Goal: Task Accomplishment & Management: Manage account settings

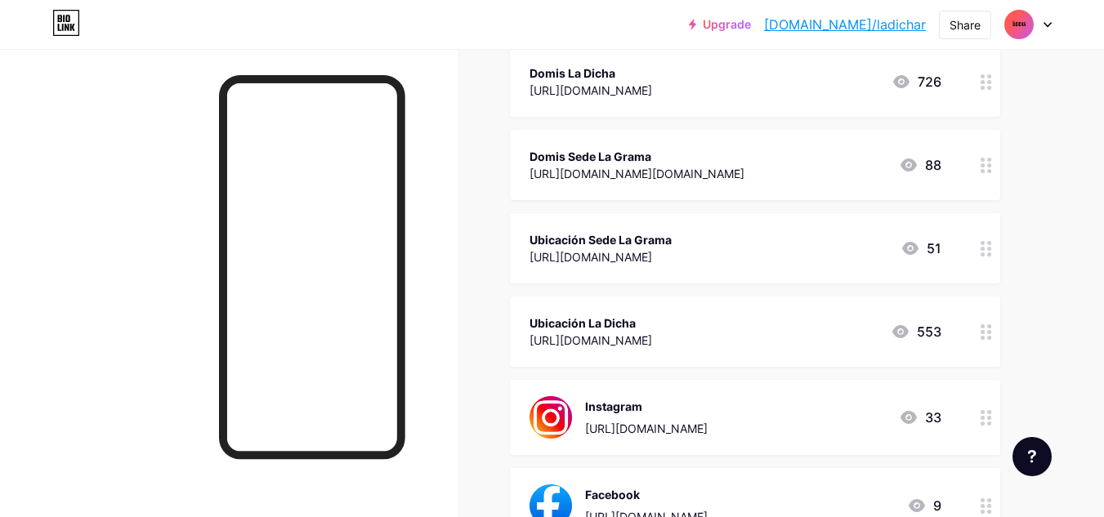
scroll to position [542, 0]
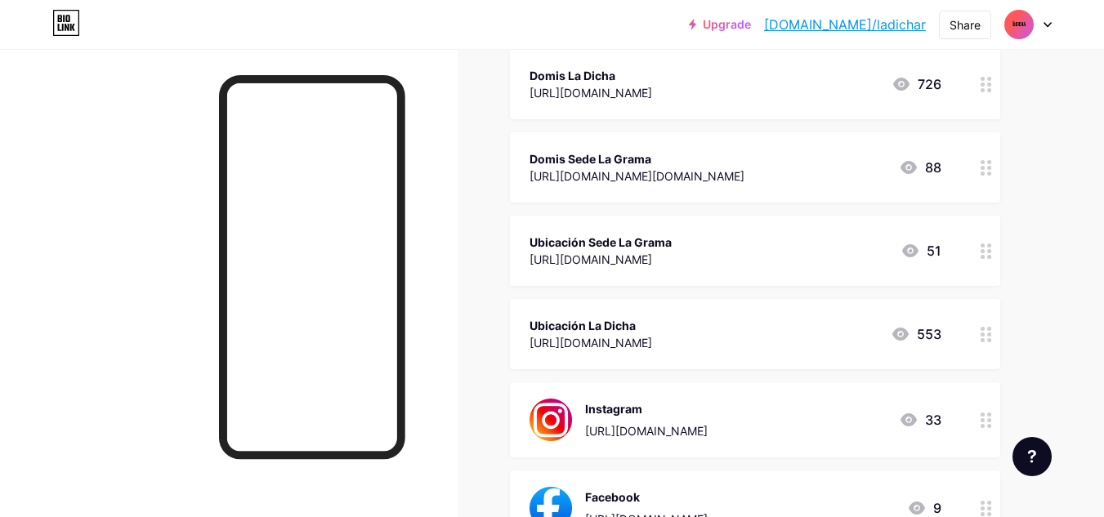
click at [982, 255] on circle at bounding box center [982, 257] width 4 height 4
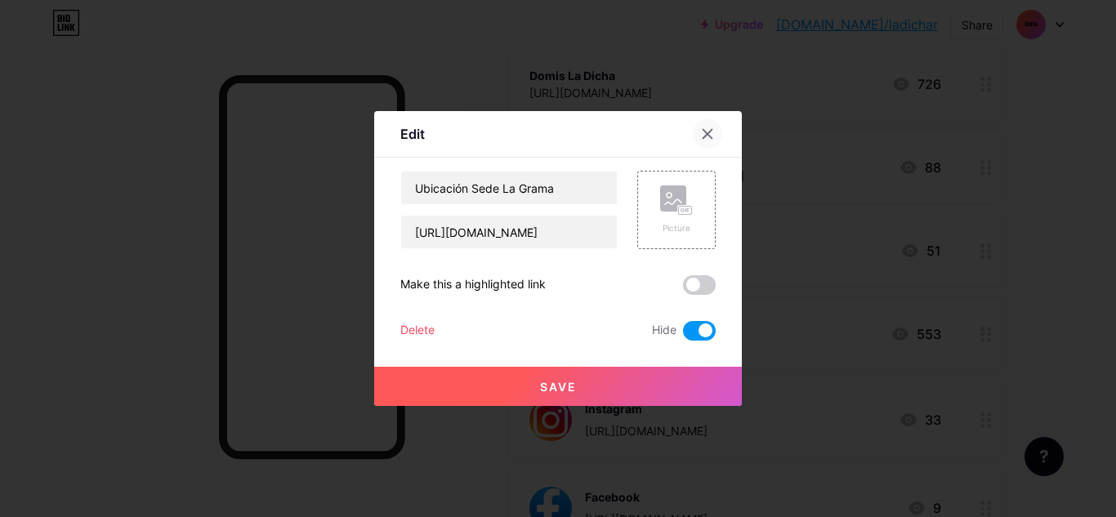
click at [712, 135] on icon at bounding box center [707, 133] width 13 height 13
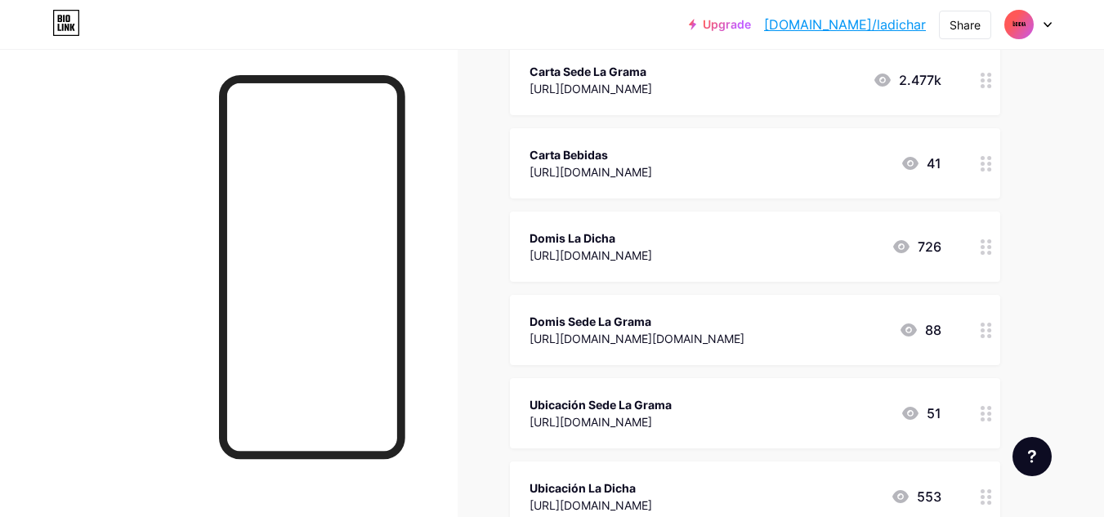
scroll to position [375, 0]
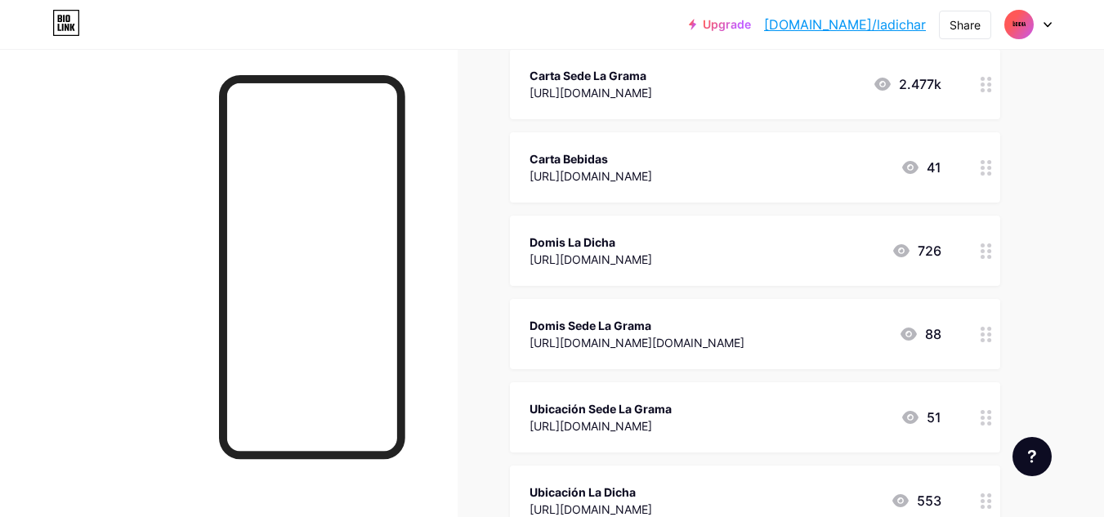
click at [980, 253] on icon at bounding box center [985, 251] width 11 height 16
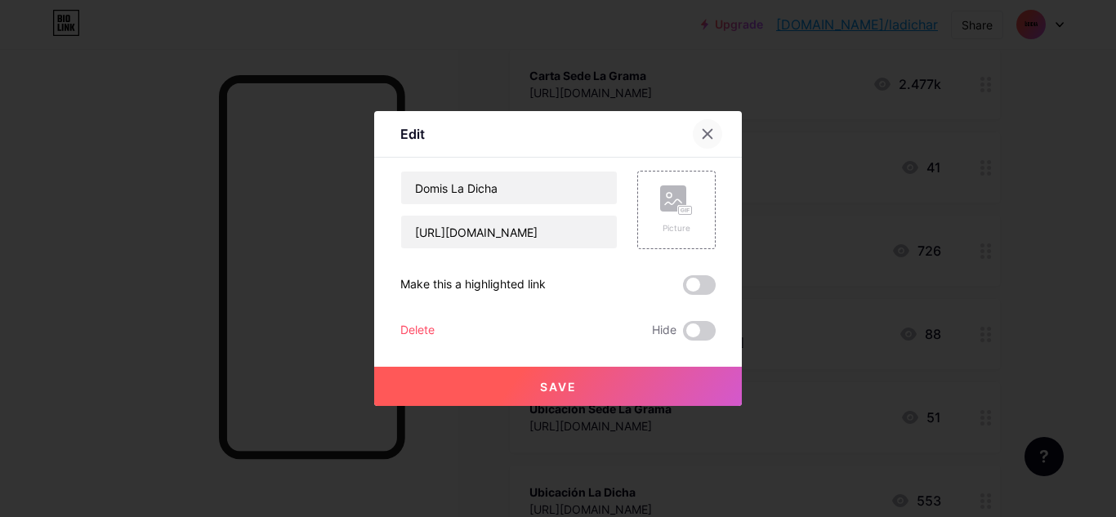
click at [711, 135] on icon at bounding box center [707, 133] width 13 height 13
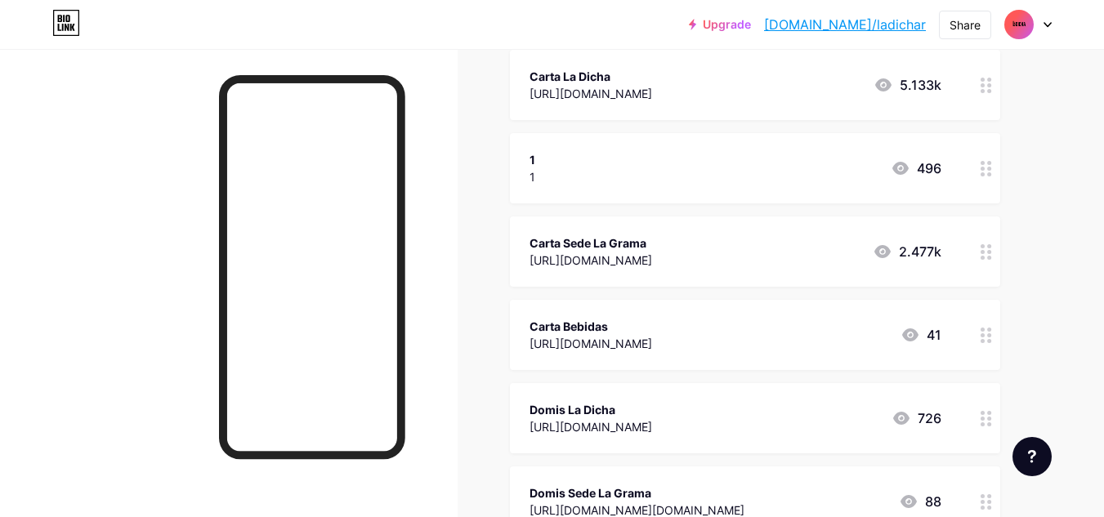
scroll to position [194, 0]
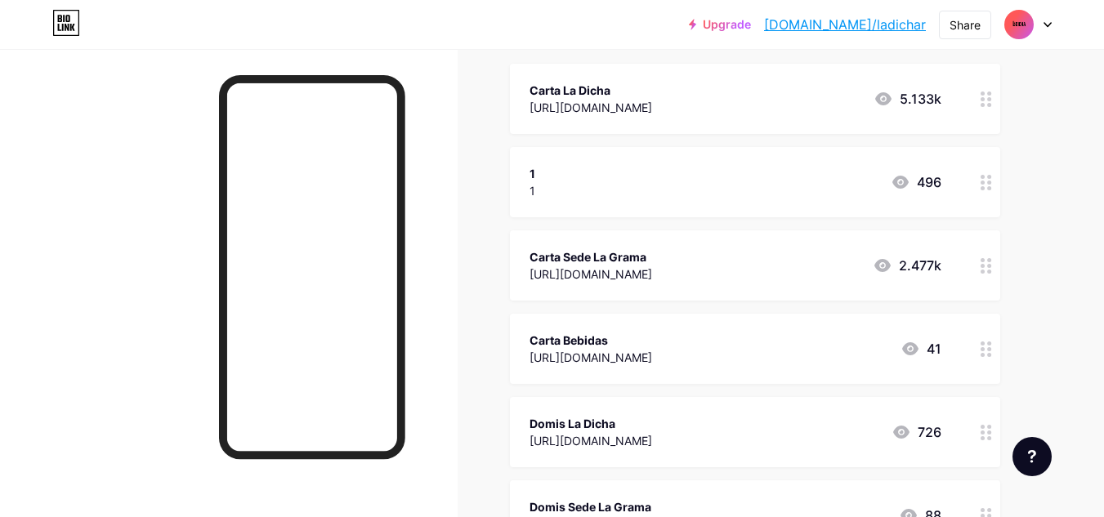
click at [981, 347] on circle at bounding box center [982, 349] width 4 height 4
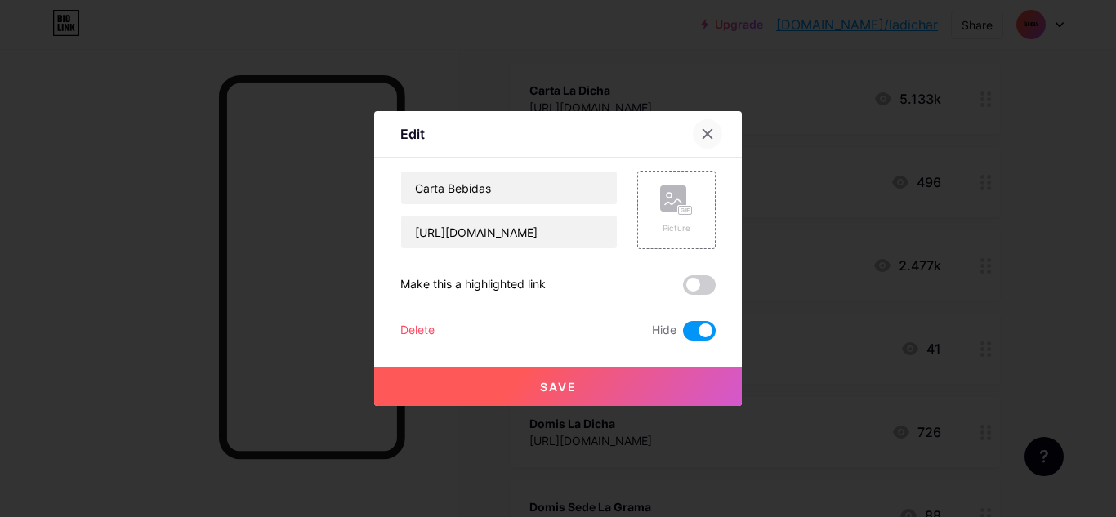
click at [708, 133] on icon at bounding box center [707, 134] width 9 height 9
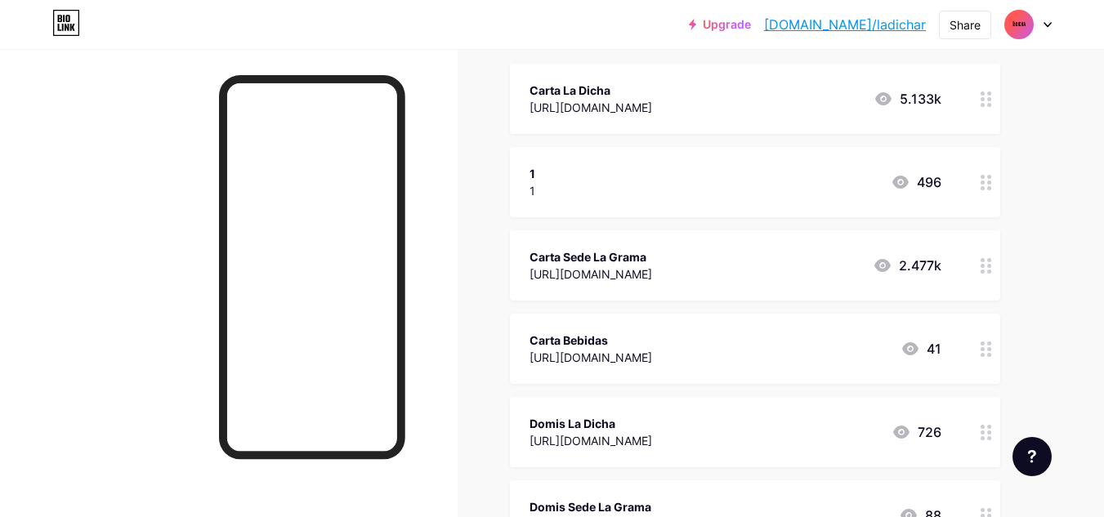
click at [971, 265] on div "Carta Sede La Grama [URL][DOMAIN_NAME] 2.477k" at bounding box center [755, 265] width 490 height 70
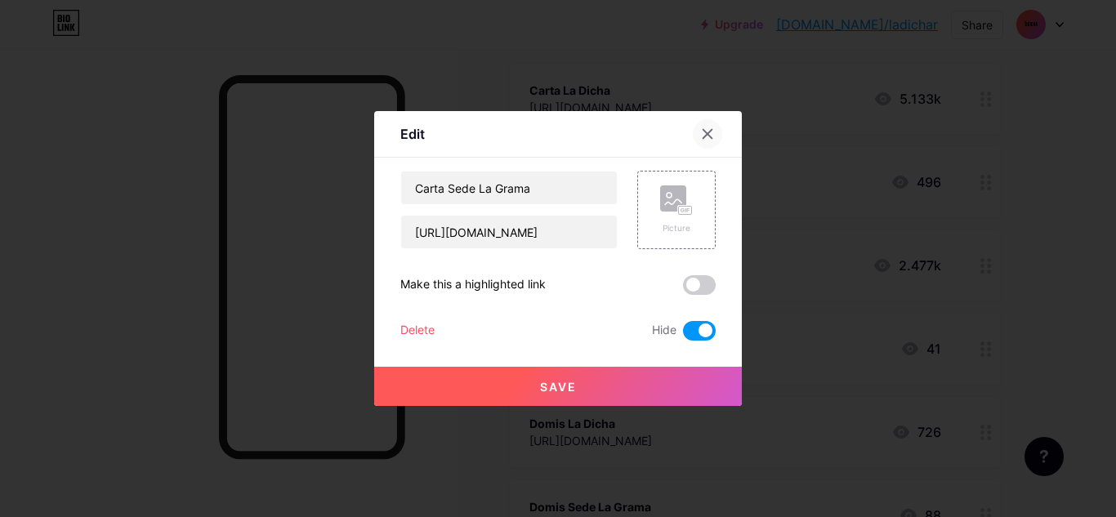
click at [715, 127] on div at bounding box center [707, 133] width 29 height 29
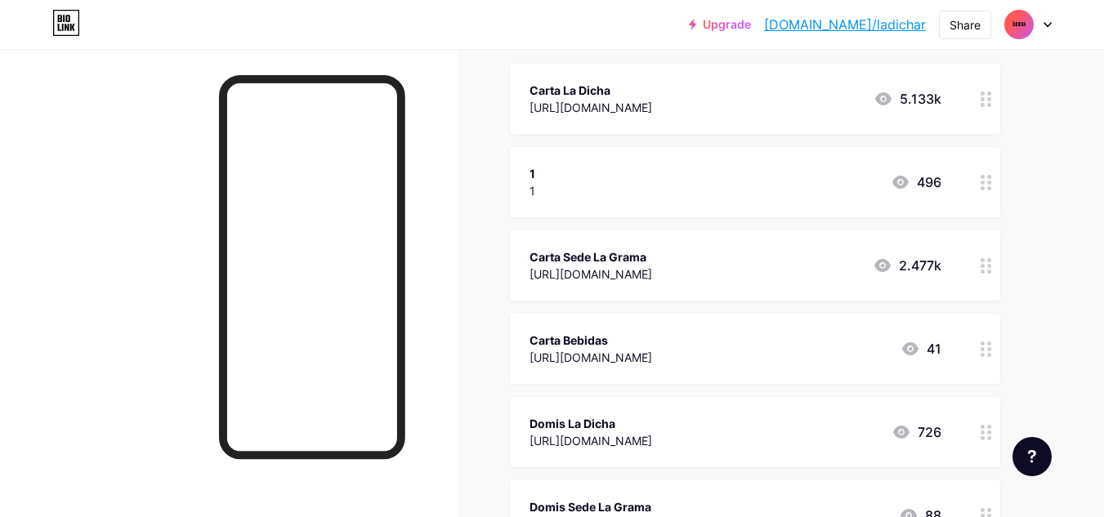
click at [984, 184] on icon at bounding box center [985, 183] width 11 height 16
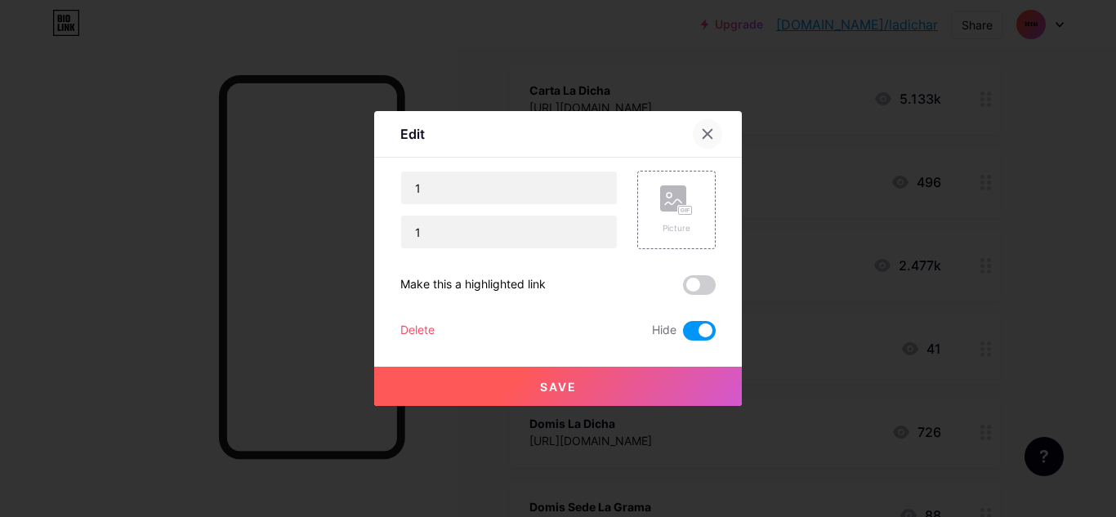
click at [714, 132] on div at bounding box center [707, 133] width 29 height 29
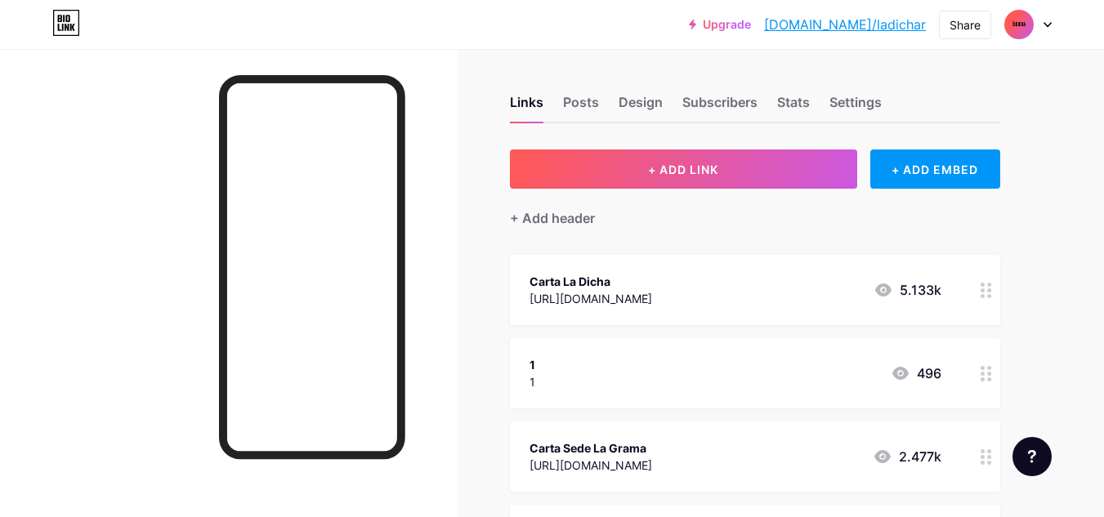
scroll to position [0, 0]
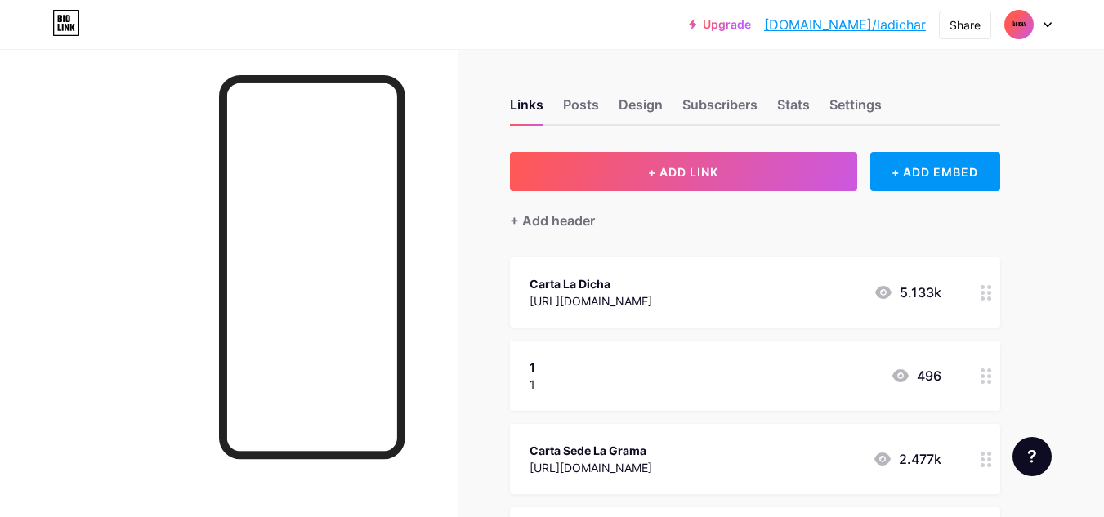
click at [982, 291] on circle at bounding box center [982, 293] width 4 height 4
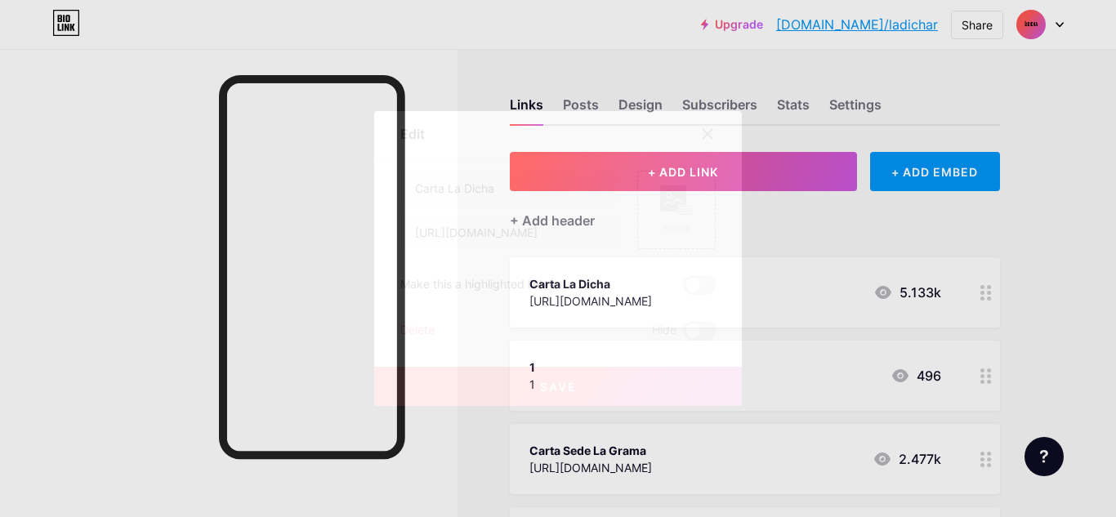
click at [707, 143] on div at bounding box center [707, 133] width 29 height 29
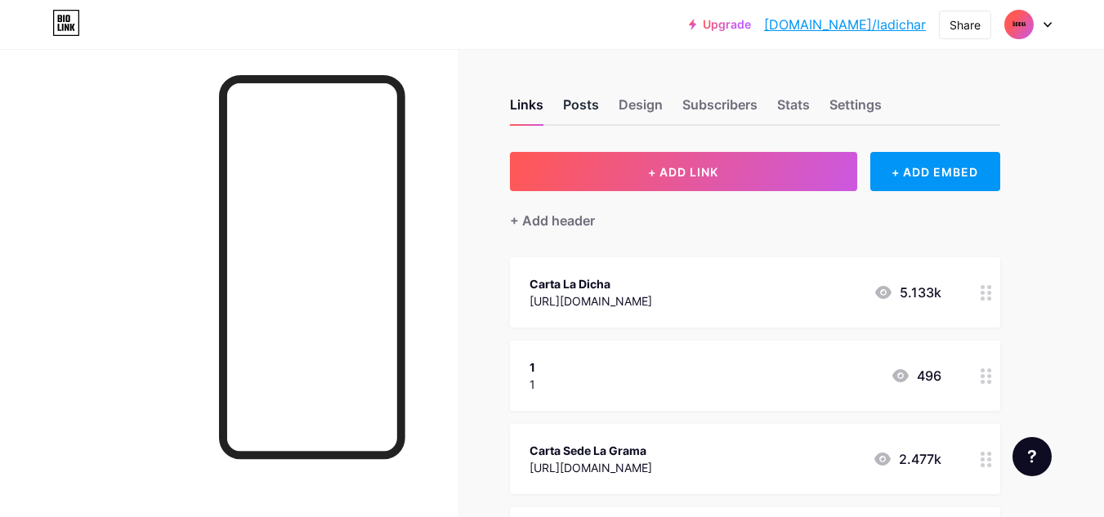
click at [572, 96] on div "Posts" at bounding box center [581, 109] width 36 height 29
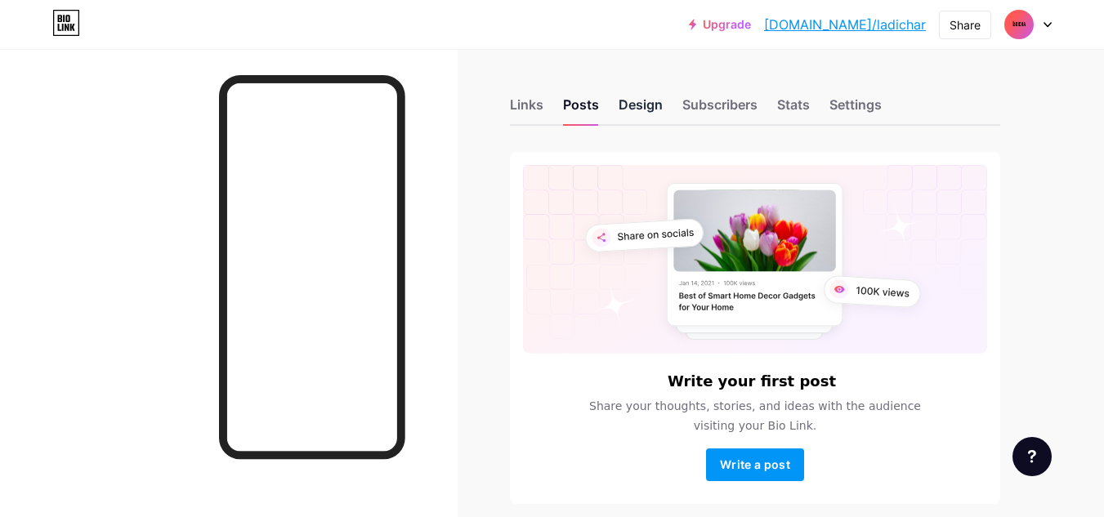
click at [655, 96] on div "Design" at bounding box center [640, 109] width 44 height 29
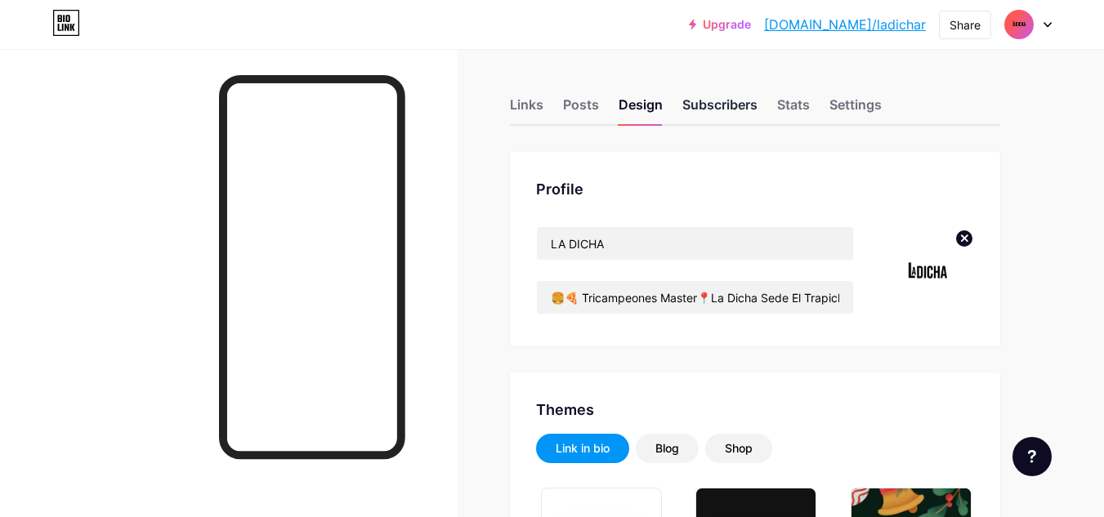
click at [729, 106] on div "Subscribers" at bounding box center [719, 109] width 75 height 29
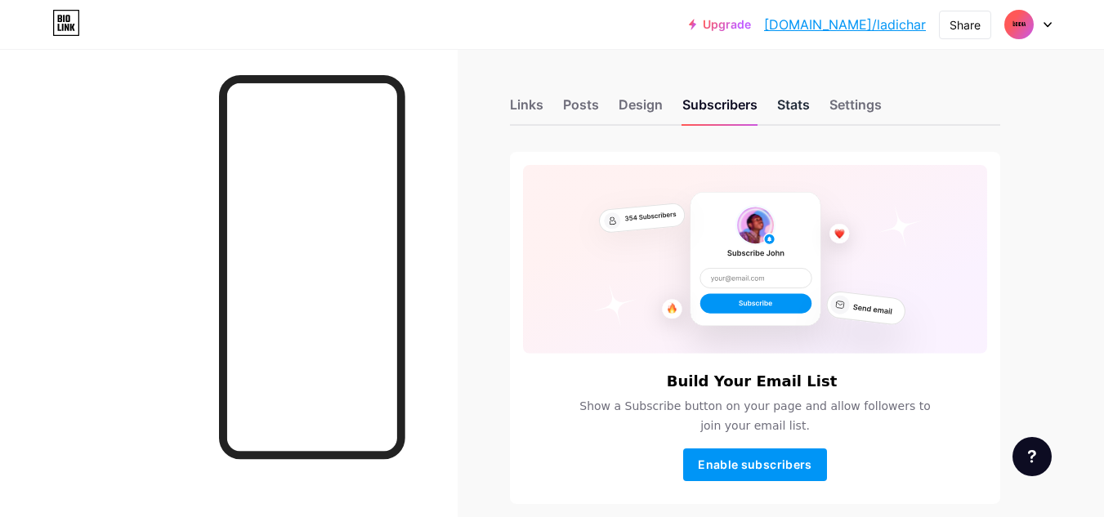
click at [780, 96] on div "Stats" at bounding box center [793, 109] width 33 height 29
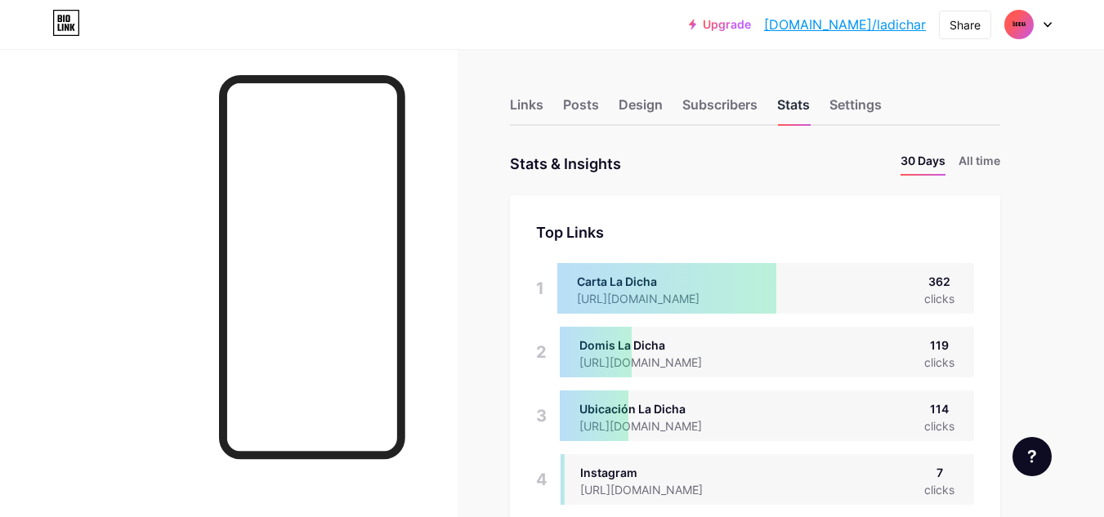
scroll to position [517, 1104]
click at [850, 106] on div "Settings" at bounding box center [855, 109] width 52 height 29
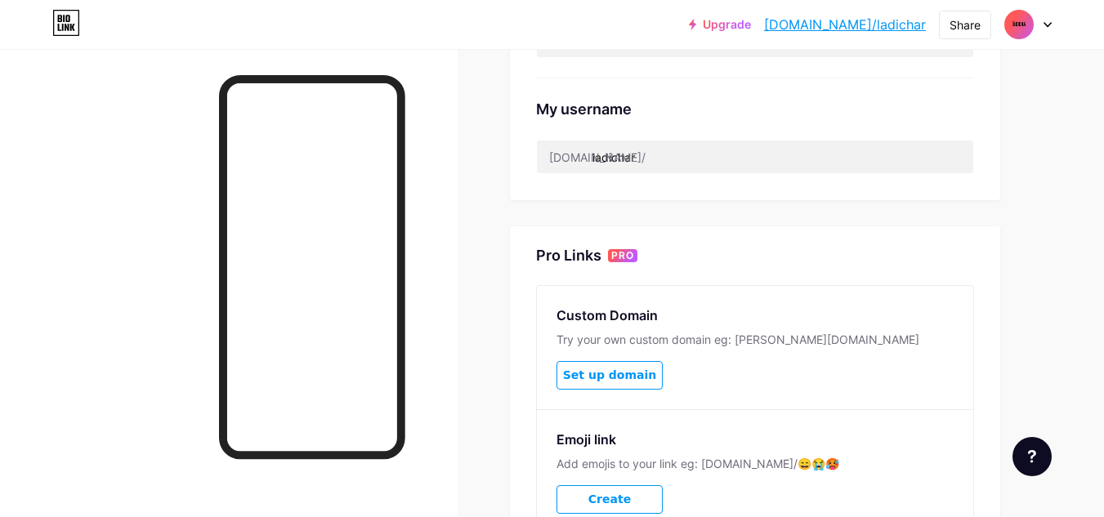
scroll to position [773, 0]
